Goal: Information Seeking & Learning: Find specific fact

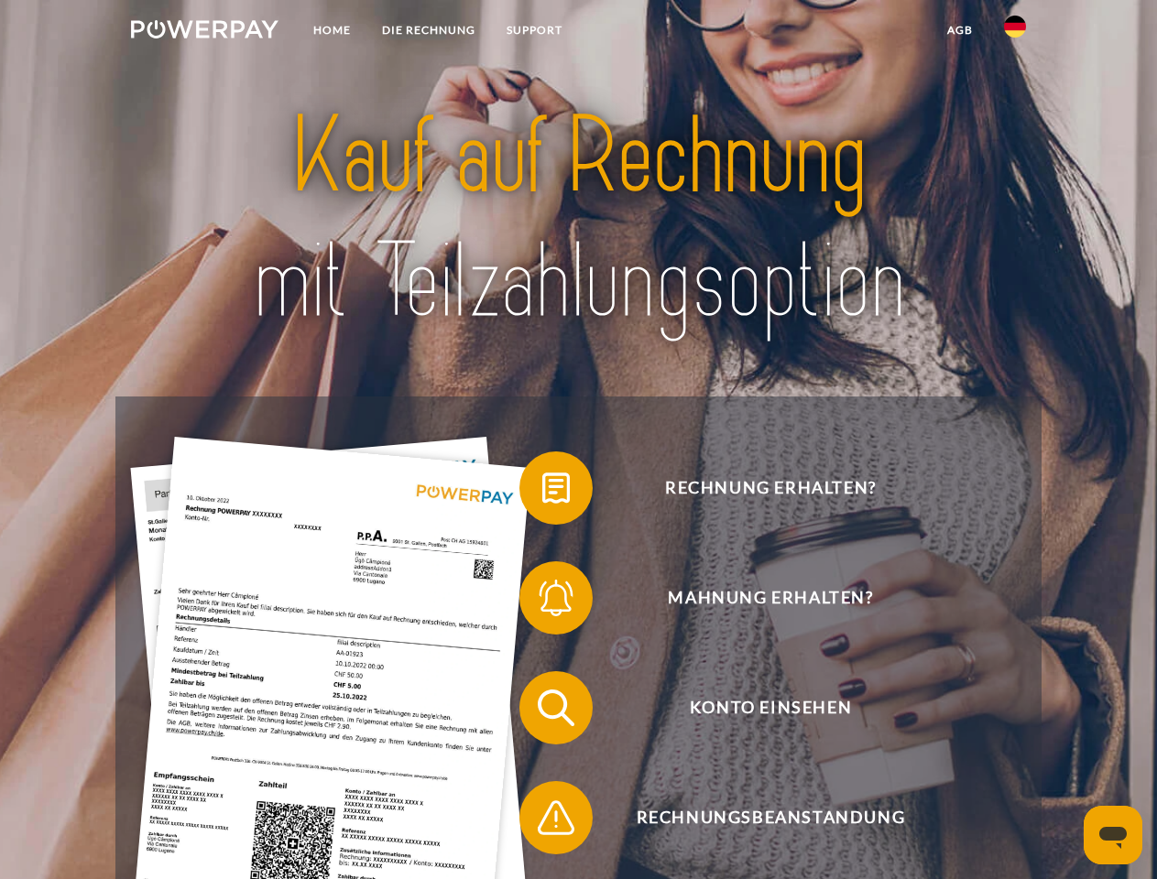
click at [204, 32] on img at bounding box center [204, 29] width 147 height 18
click at [1015, 32] on img at bounding box center [1015, 27] width 22 height 22
click at [959, 30] on link "agb" at bounding box center [959, 30] width 57 height 33
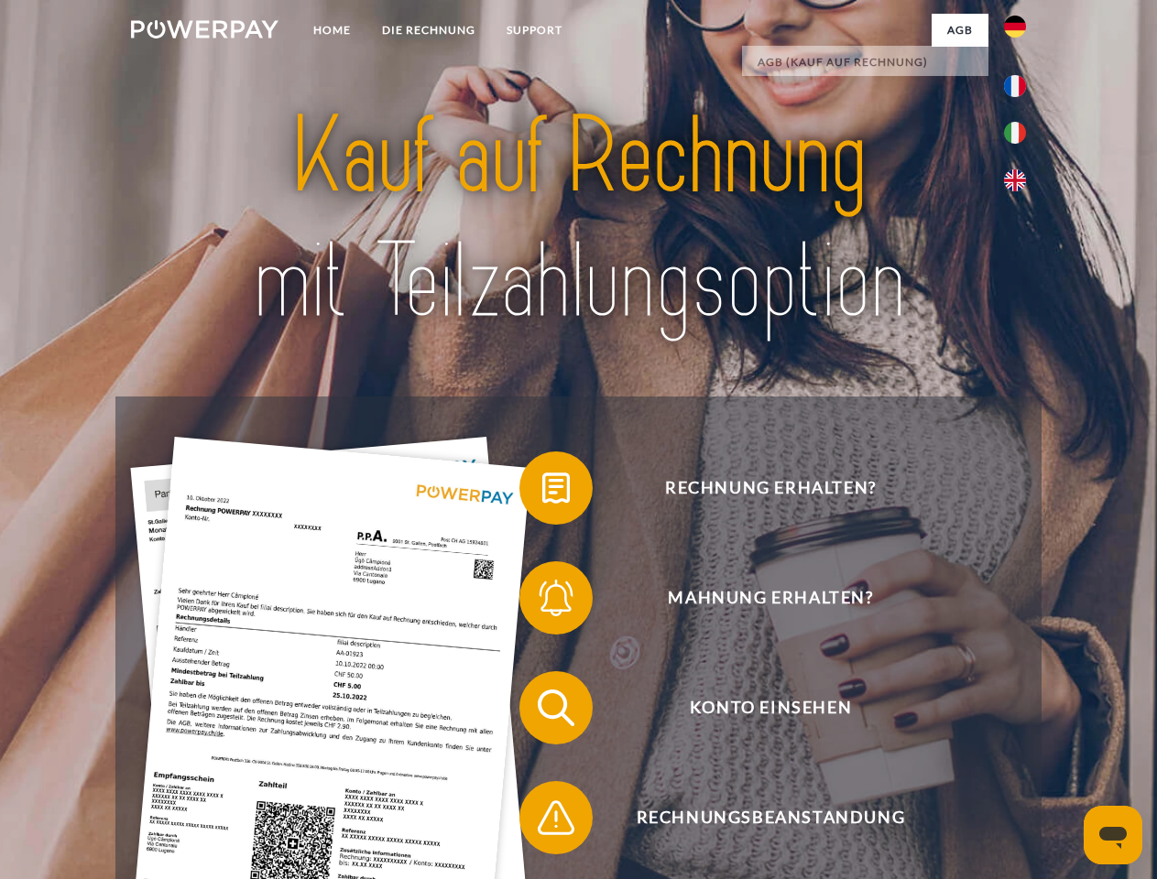
click at [542, 492] on span at bounding box center [529, 488] width 92 height 92
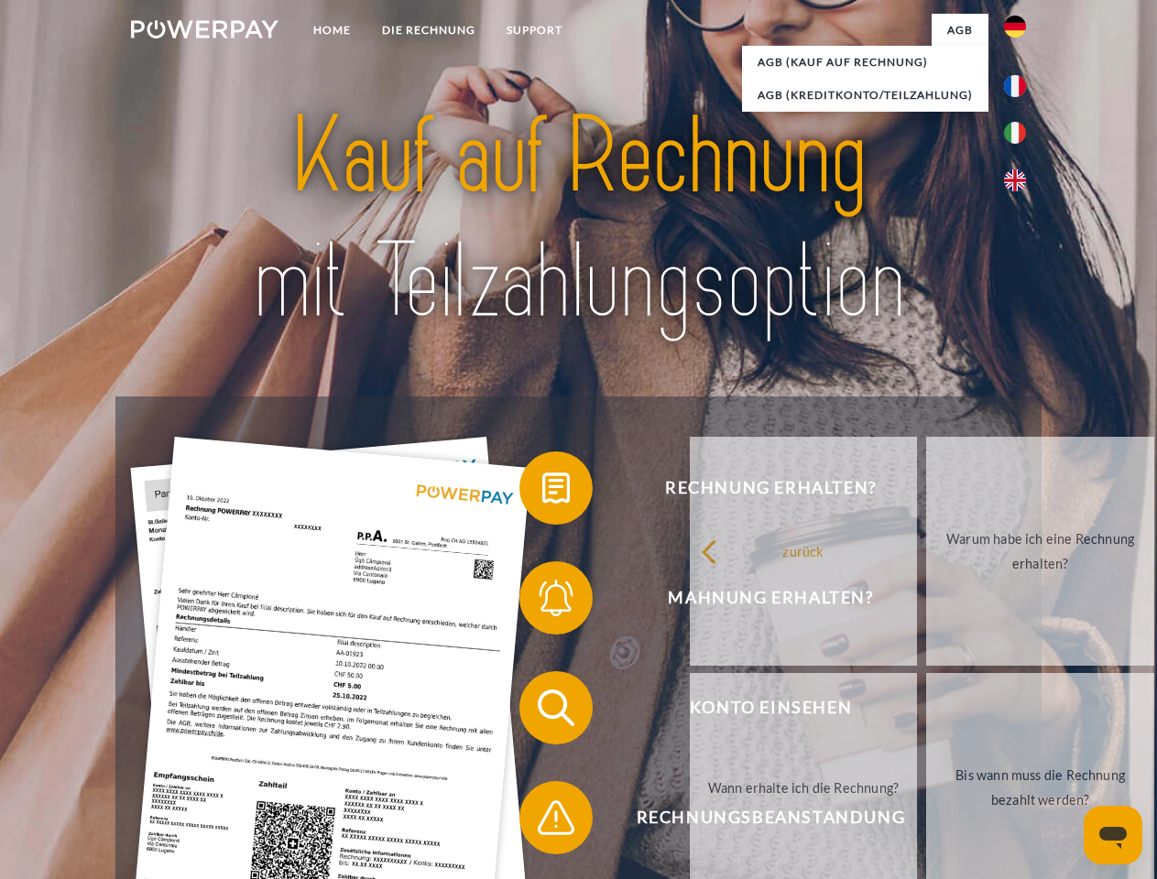
click at [542, 602] on span at bounding box center [529, 598] width 92 height 92
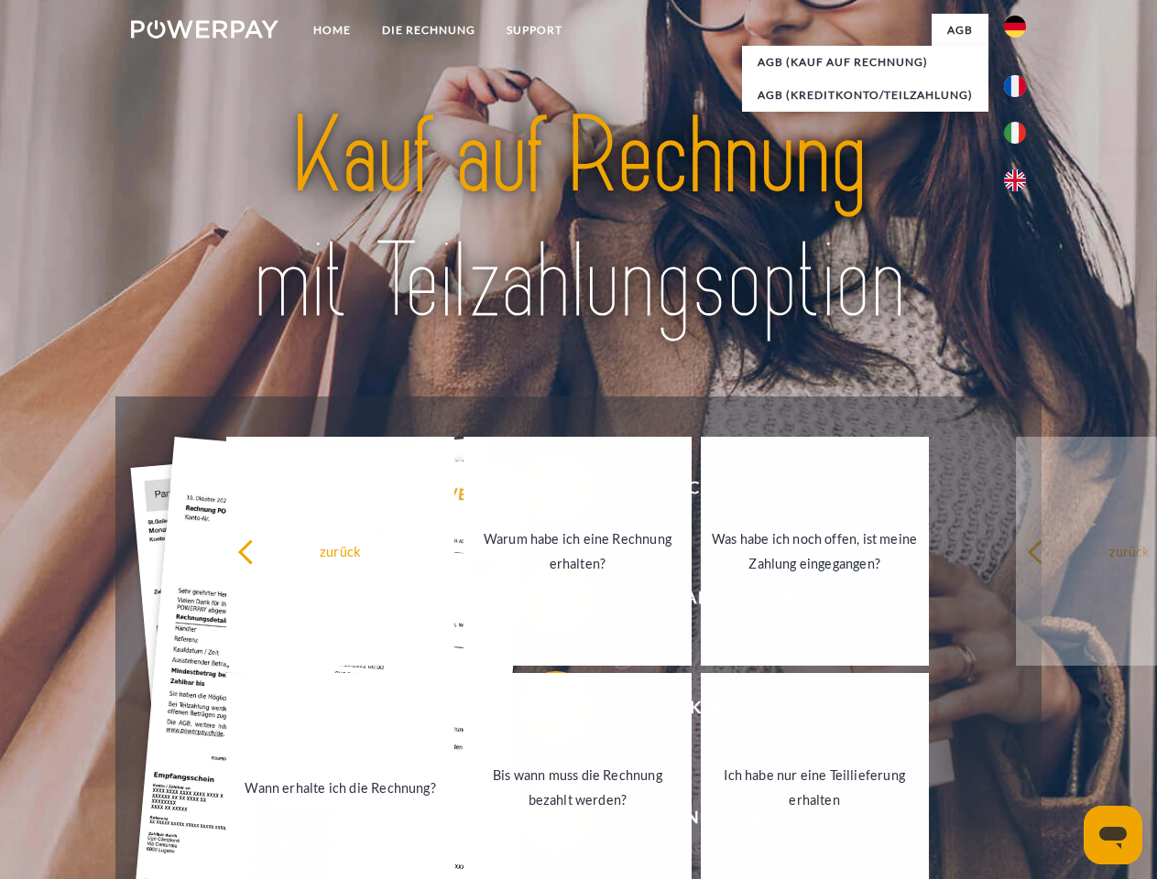
click at [542, 712] on link "Bis wann muss die Rechnung bezahlt werden?" at bounding box center [577, 787] width 228 height 229
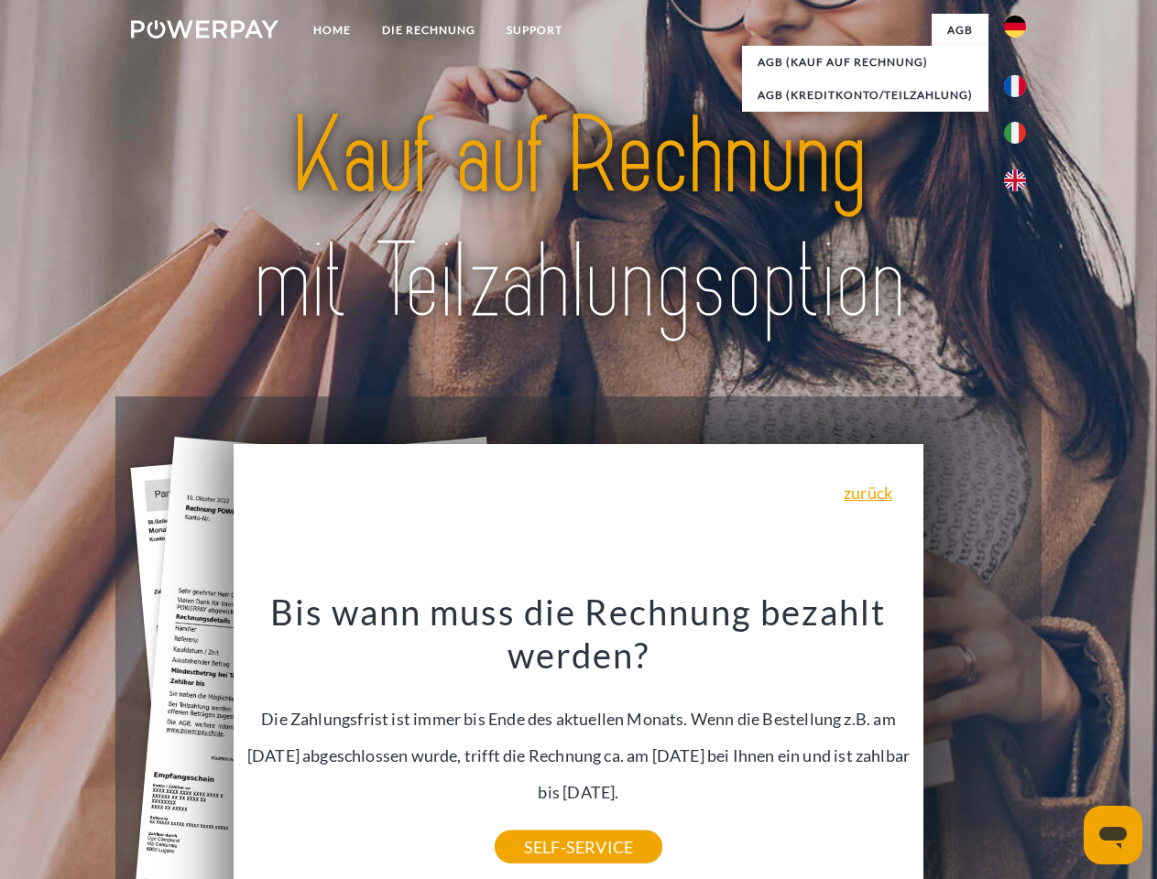
click at [1113, 835] on icon "Messaging-Fenster öffnen" at bounding box center [1112, 838] width 27 height 22
